Goal: Information Seeking & Learning: Learn about a topic

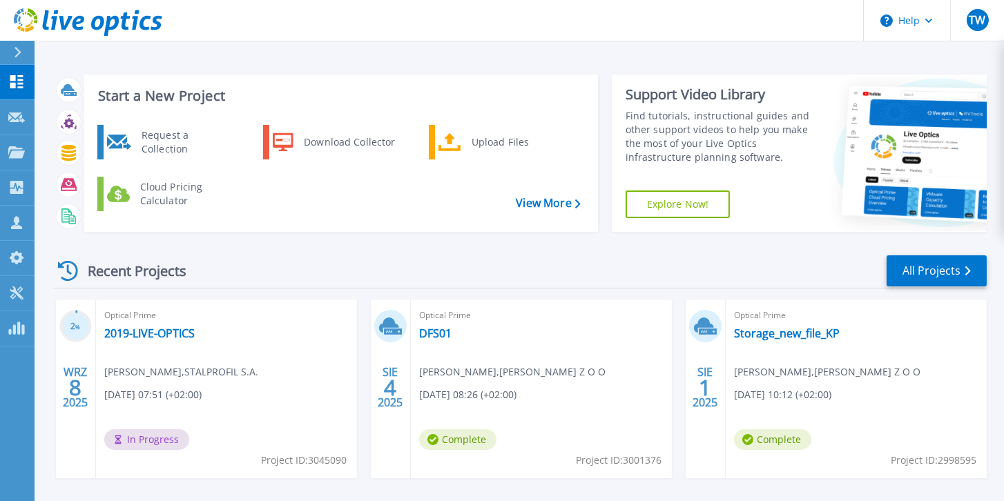
scroll to position [79, 0]
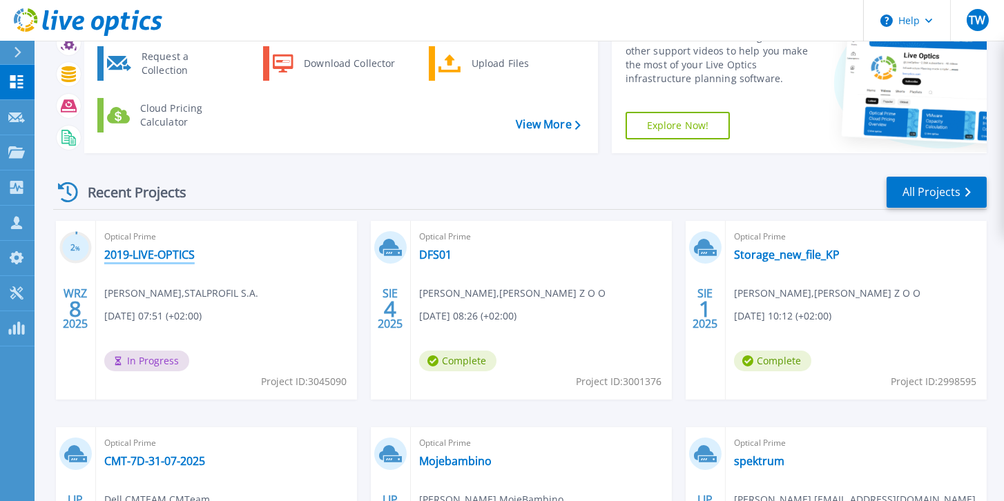
drag, startPoint x: 144, startPoint y: 257, endPoint x: 204, endPoint y: 260, distance: 60.8
click at [144, 257] on link "2019-LIVE-OPTICS" at bounding box center [149, 255] width 90 height 14
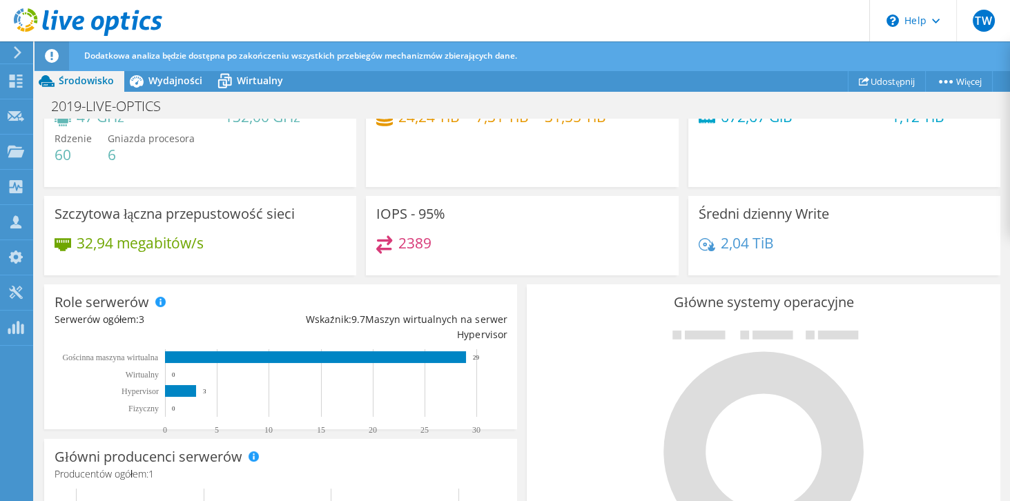
scroll to position [79, 0]
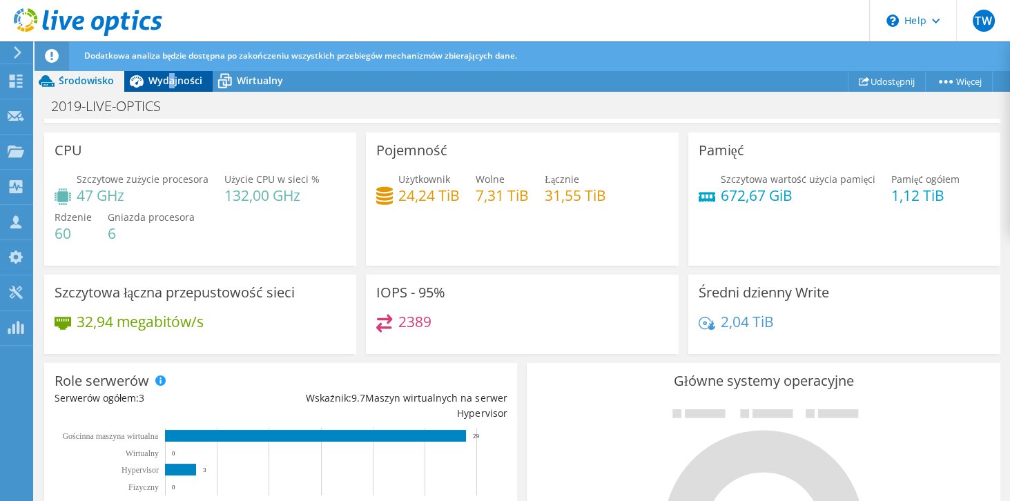
click at [170, 82] on span "Wydajności" at bounding box center [175, 80] width 54 height 13
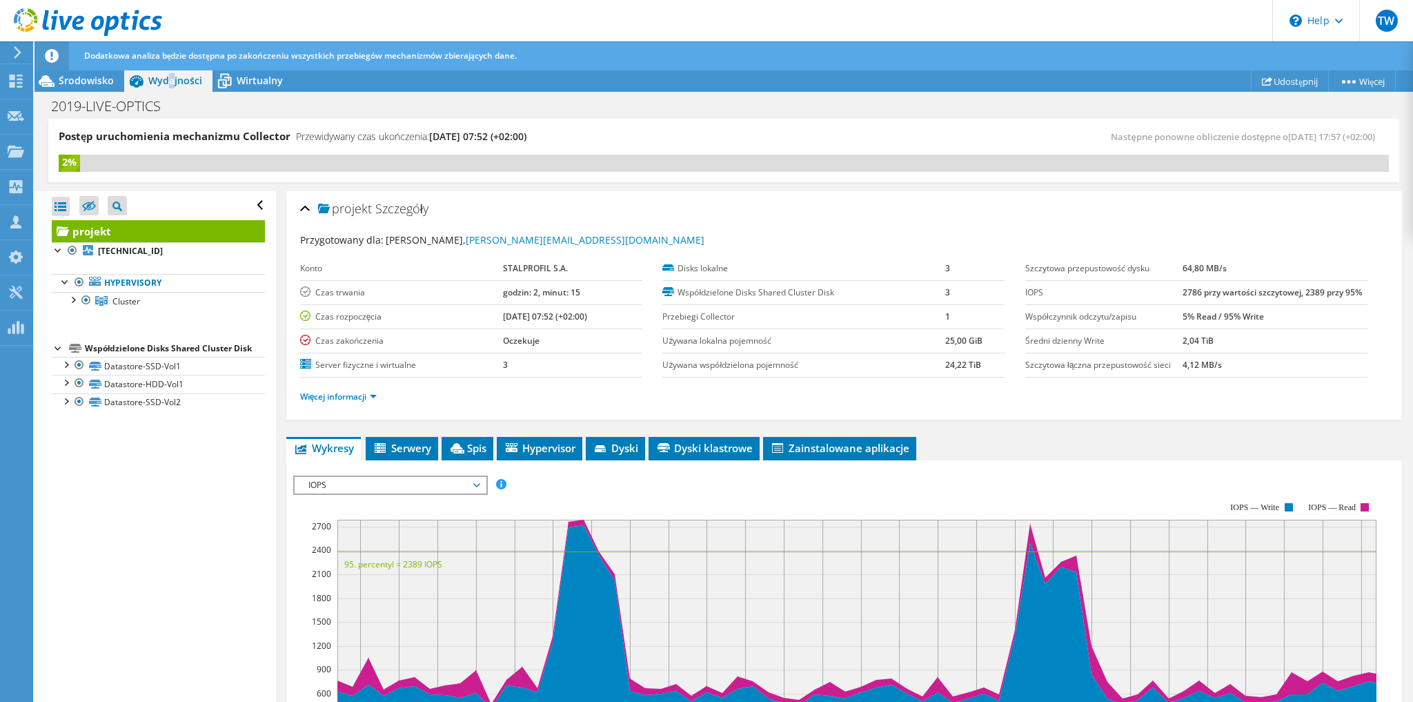
scroll to position [166, 0]
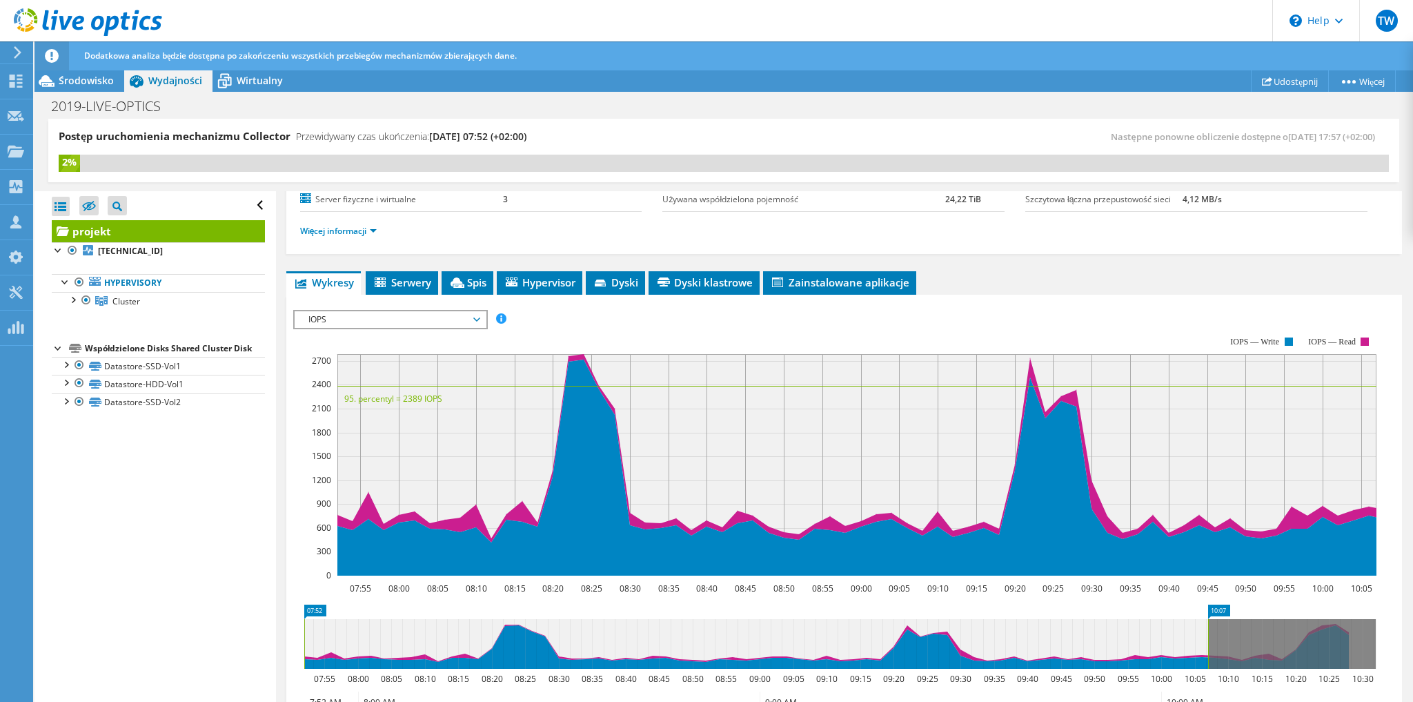
click at [401, 311] on span "IOPS" at bounding box center [390, 319] width 177 height 17
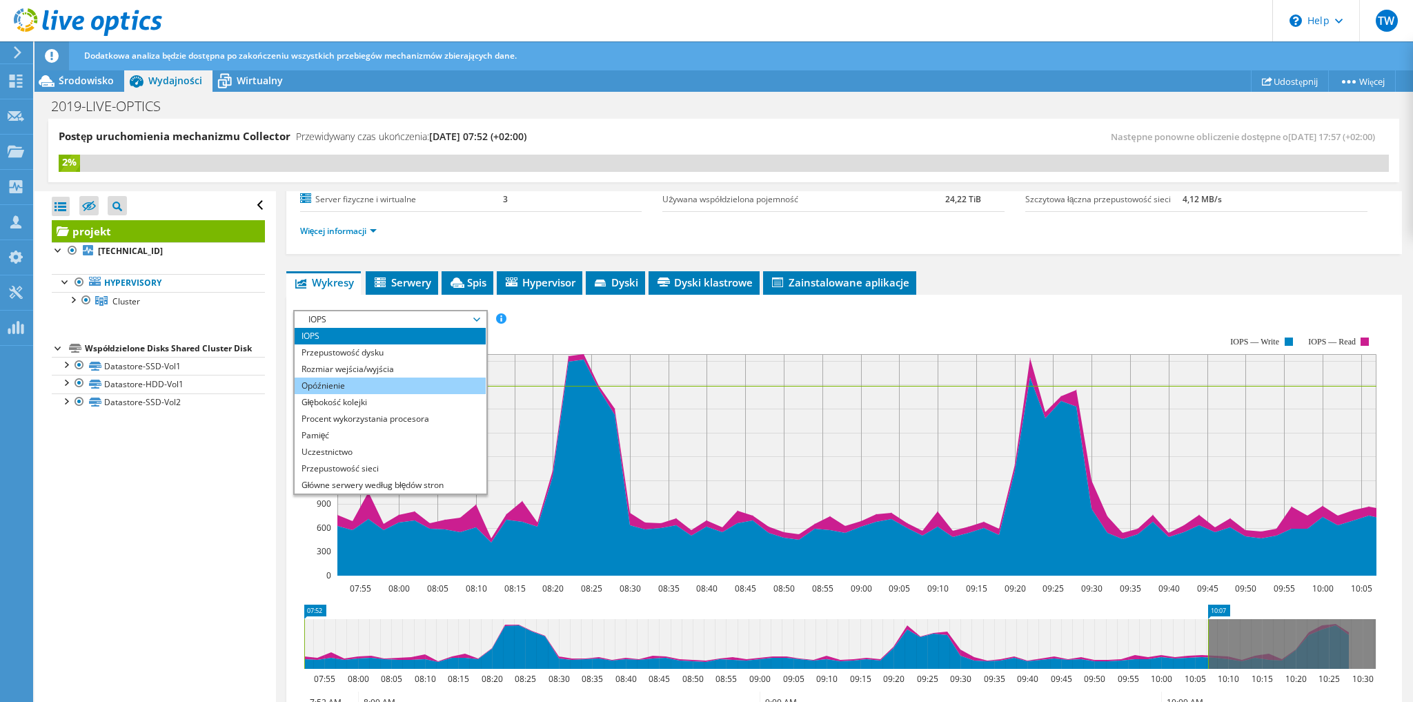
click at [378, 388] on li "Opóźnienie" at bounding box center [390, 386] width 191 height 17
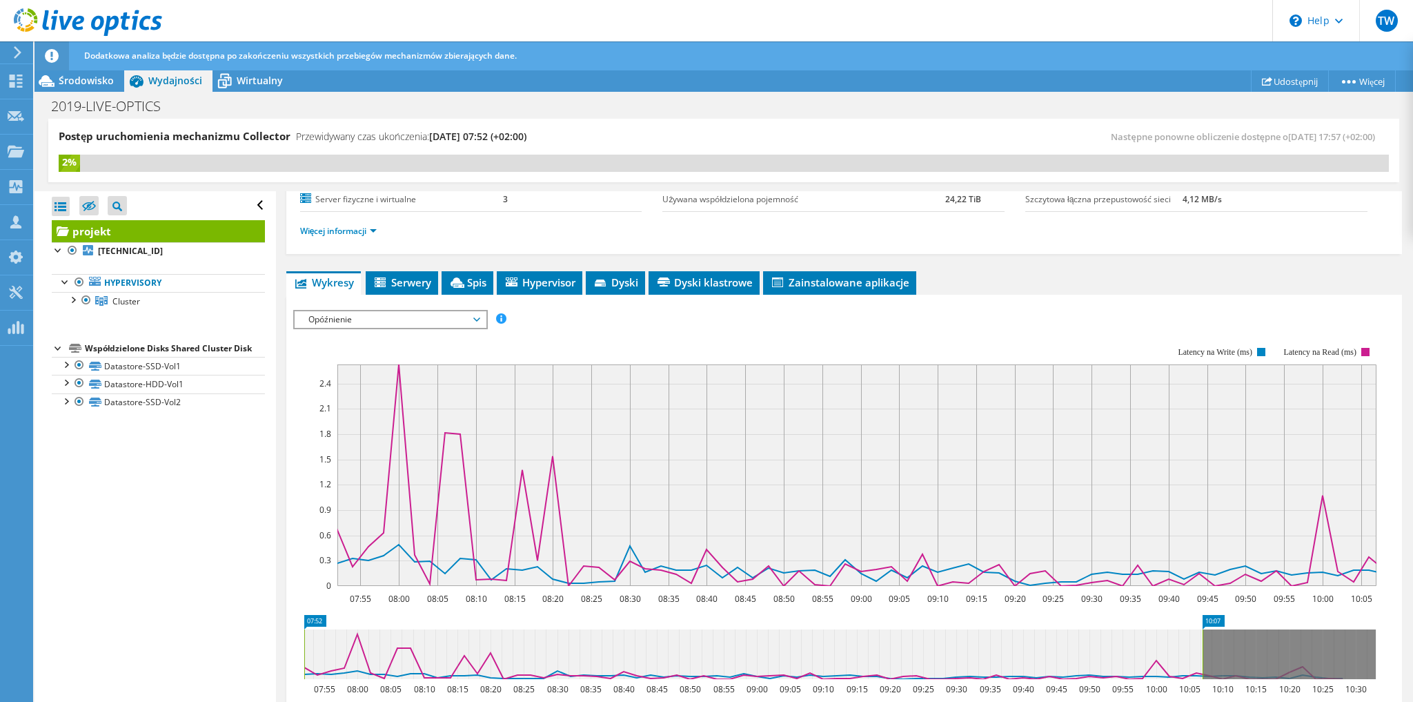
click at [407, 311] on span "Opóźnienie" at bounding box center [390, 319] width 177 height 17
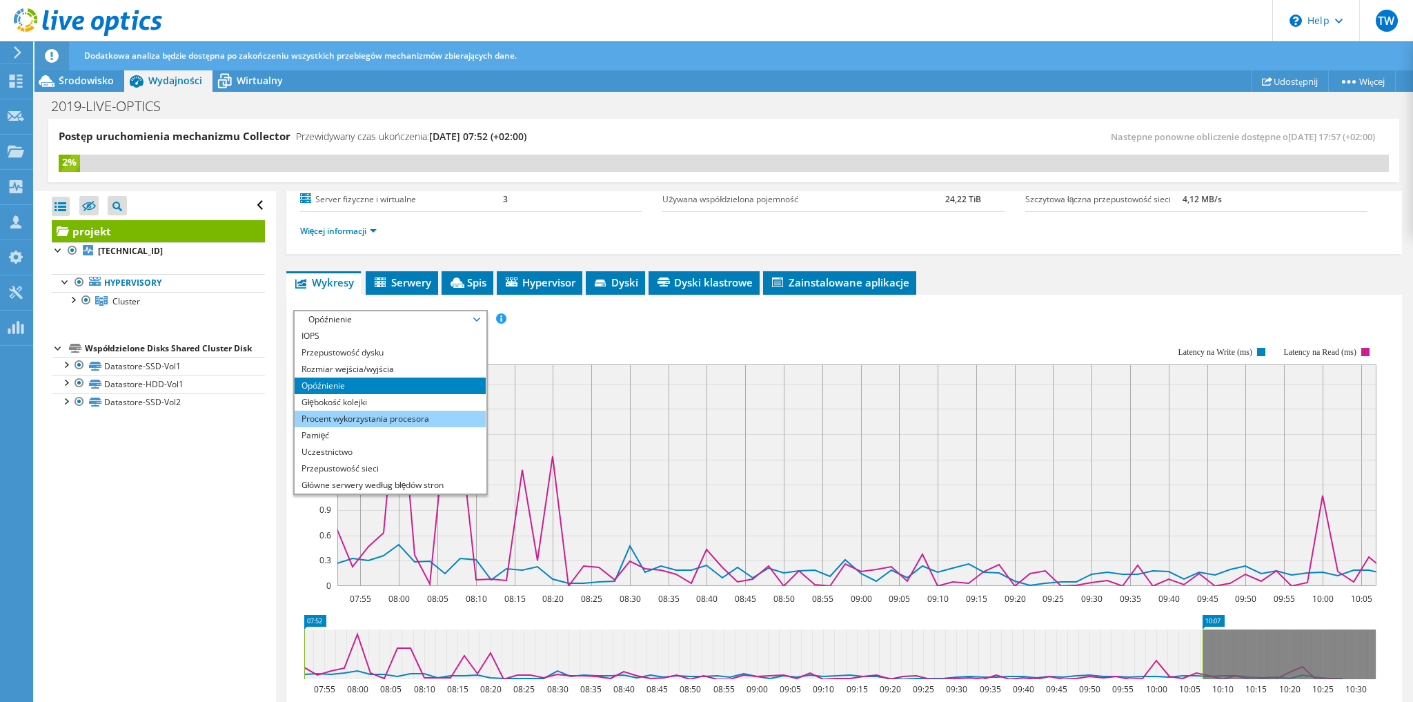
click at [373, 416] on li "Procent wykorzystania procesora" at bounding box center [390, 419] width 191 height 17
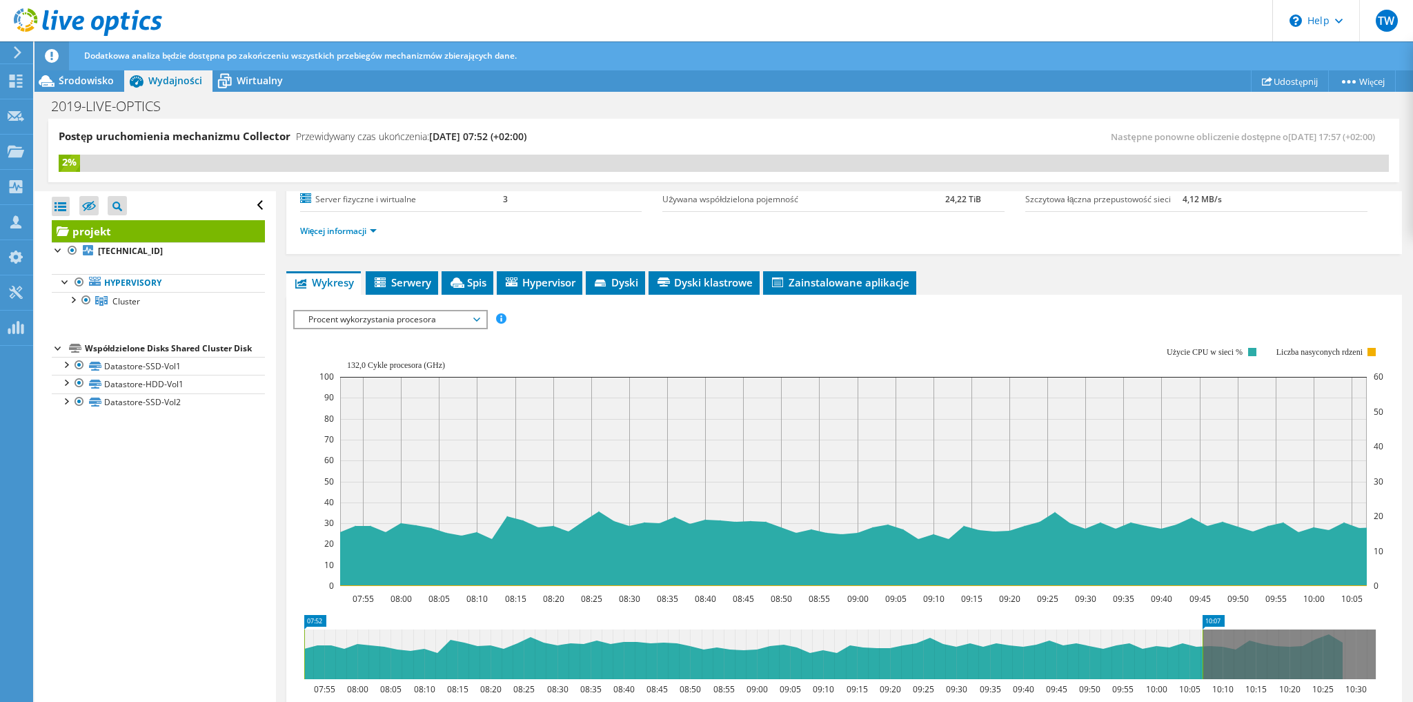
click at [394, 316] on span "Procent wykorzystania procesora" at bounding box center [390, 319] width 177 height 17
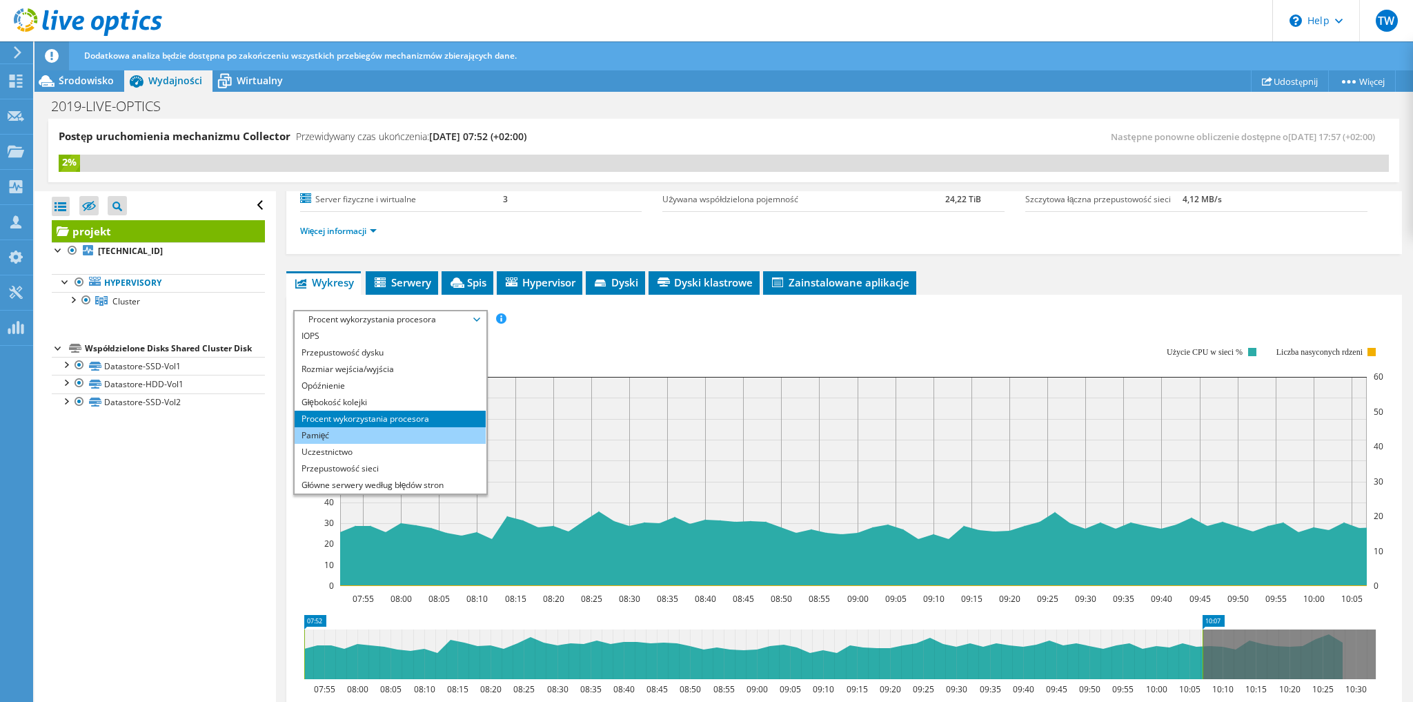
click at [375, 437] on li "Pamięć" at bounding box center [390, 435] width 191 height 17
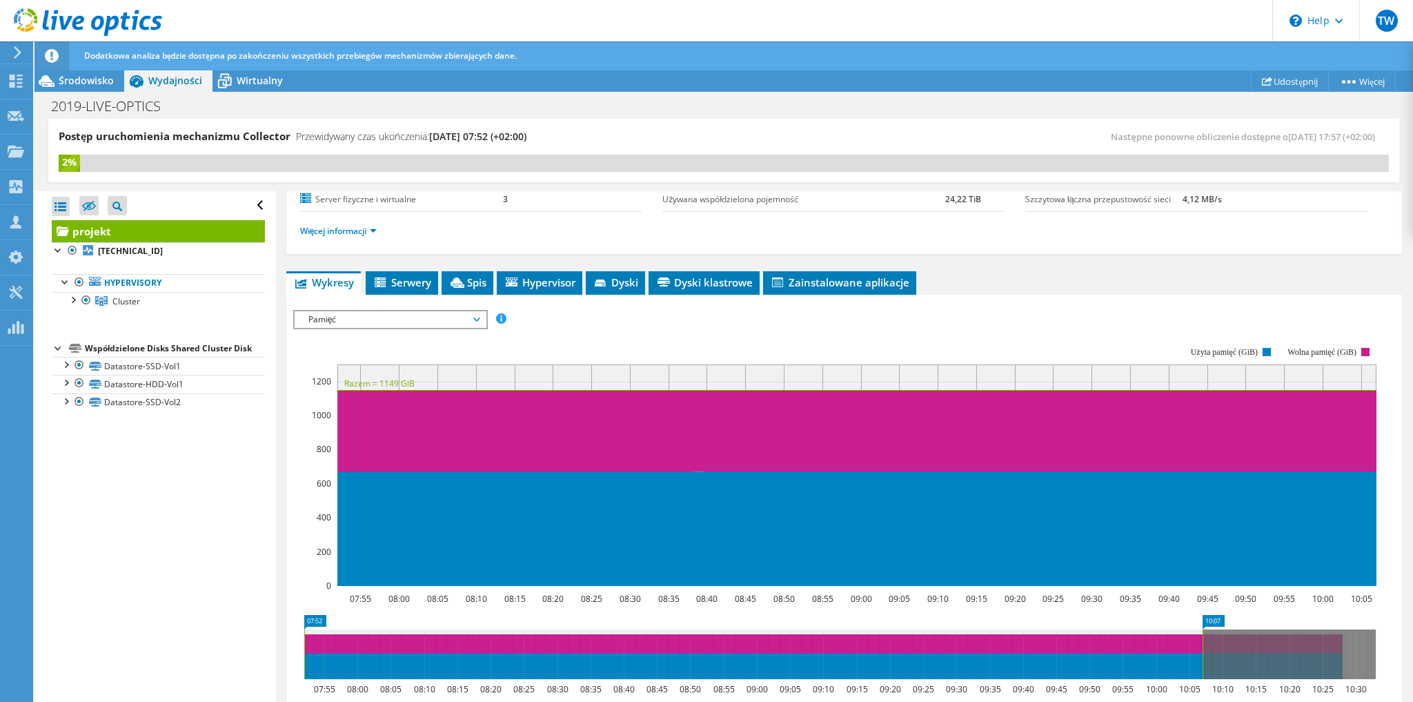
scroll to position [221, 0]
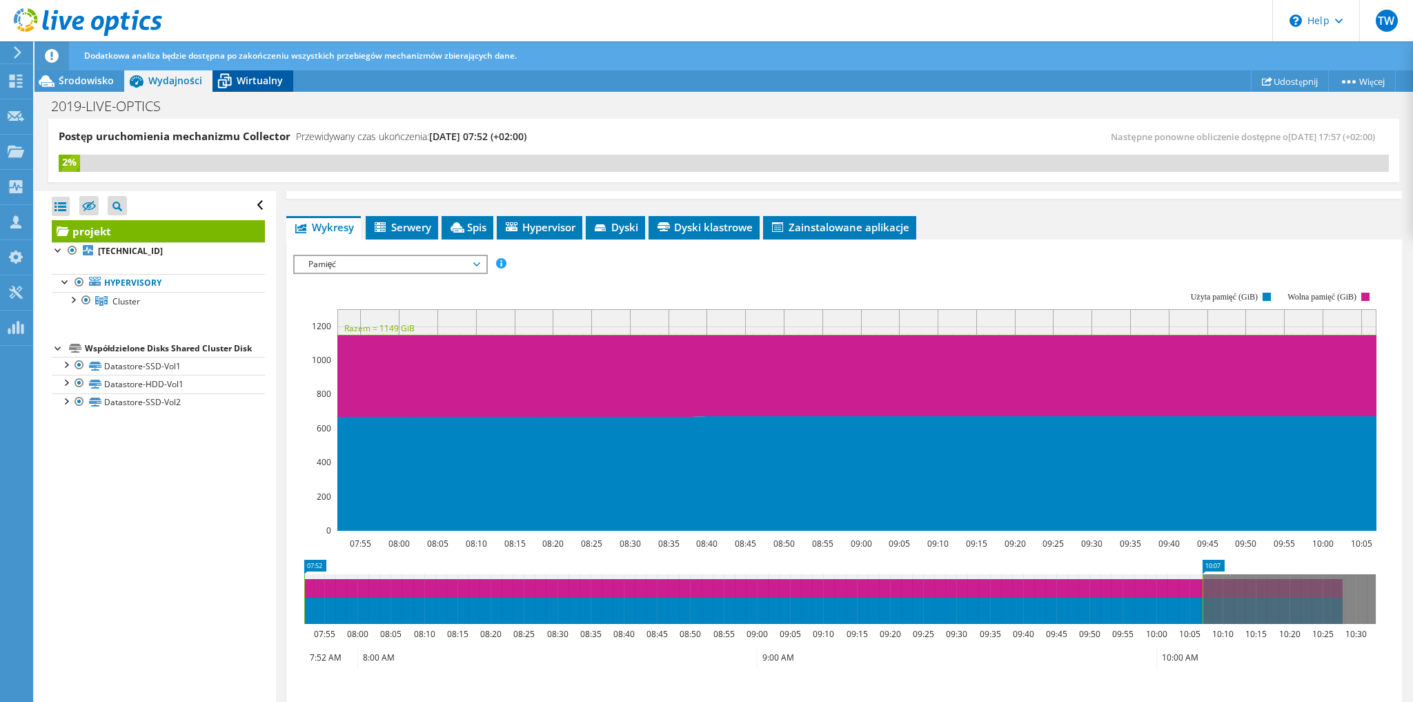
click at [237, 86] on span "Wirtualny" at bounding box center [260, 80] width 46 height 13
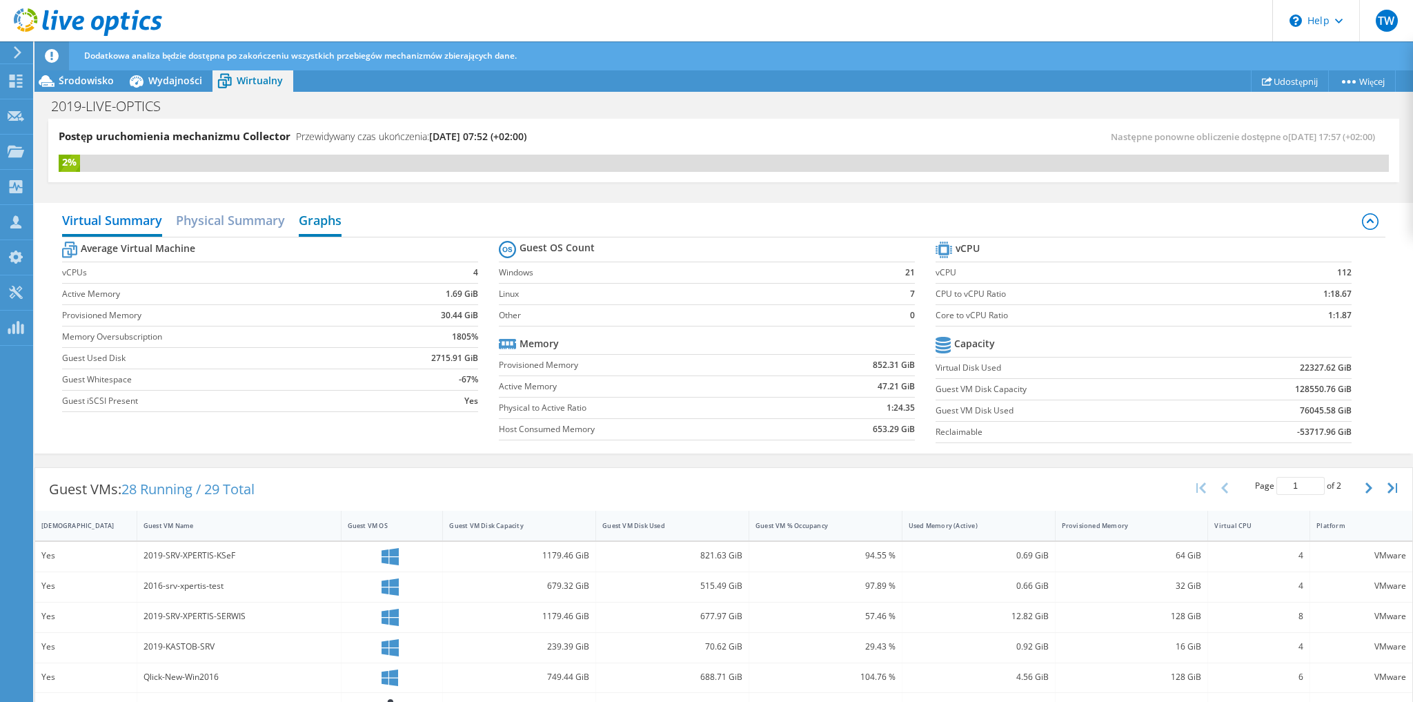
click at [302, 218] on h2 "Graphs" at bounding box center [320, 221] width 43 height 30
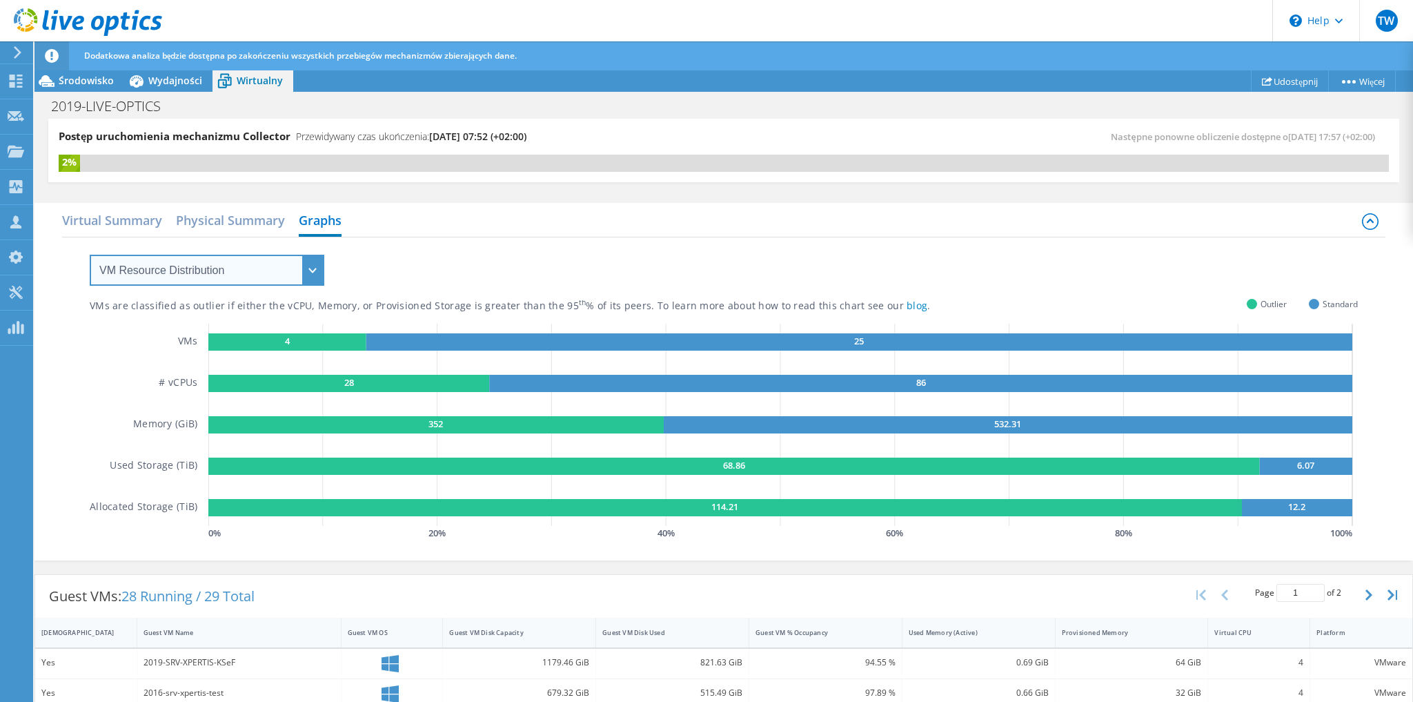
click at [207, 268] on select "VM Resource Distribution Provisioning Contrast Over Provisioning" at bounding box center [207, 270] width 235 height 31
select select "Over Provisioning"
click at [90, 255] on select "VM Resource Distribution Provisioning Contrast Over Provisioning" at bounding box center [207, 270] width 235 height 31
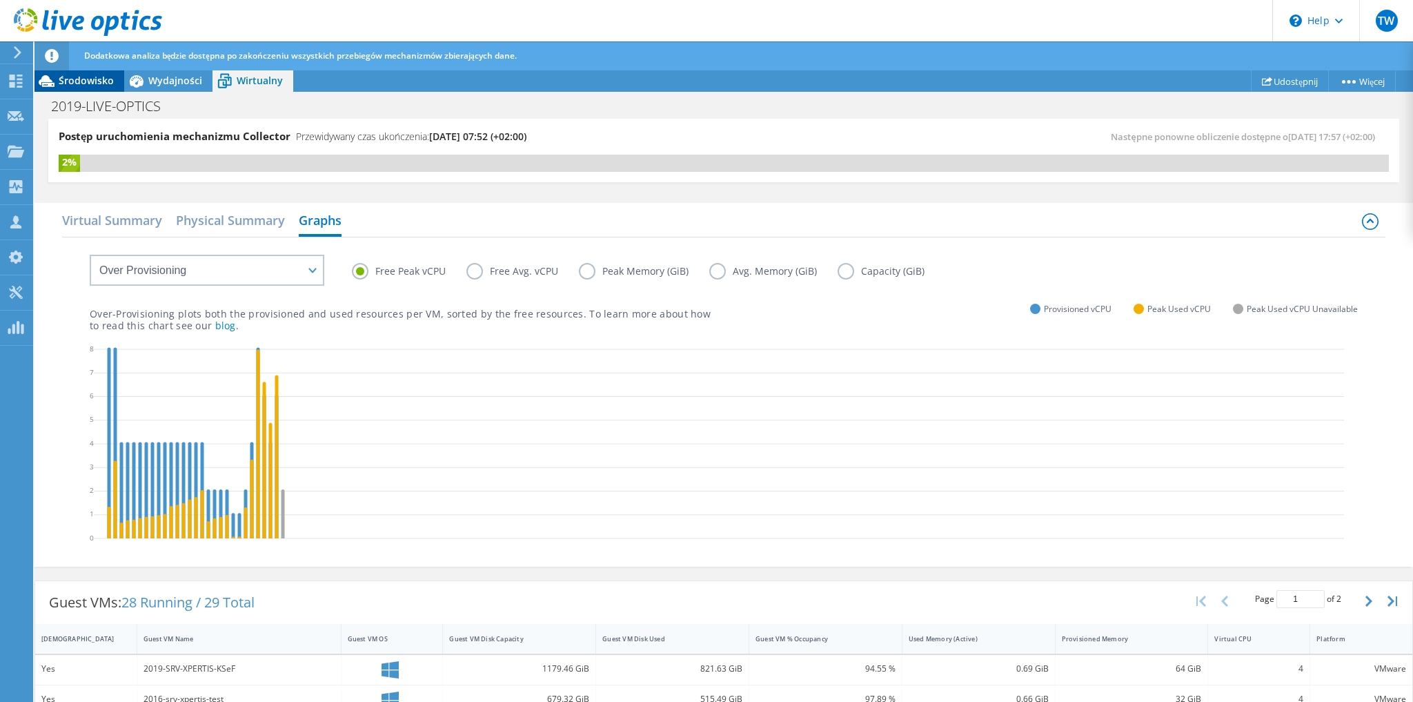
click at [82, 83] on span "Środowisko" at bounding box center [86, 80] width 55 height 13
